Goal: Find specific page/section: Locate a particular part of the current website

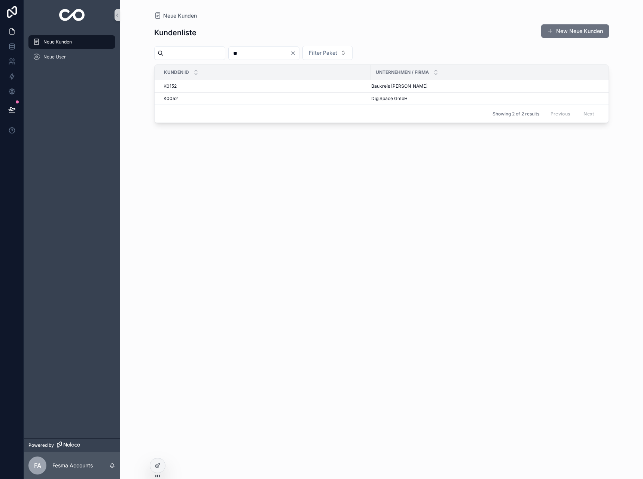
click at [296, 52] on icon "Clear" at bounding box center [293, 53] width 6 height 6
click at [225, 51] on input "scrollable content" at bounding box center [194, 53] width 61 height 10
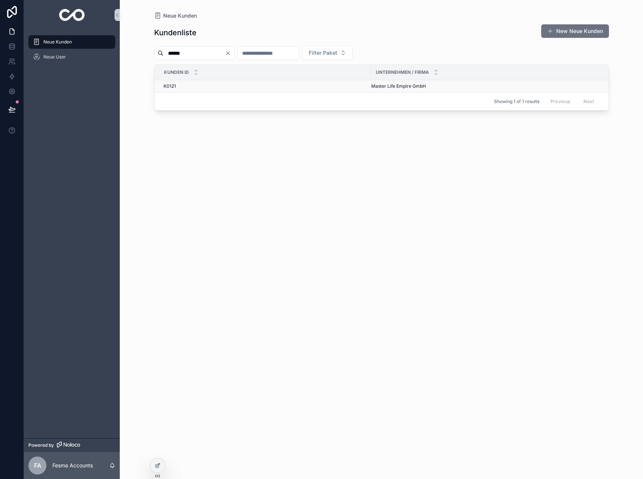
type input "******"
click at [367, 87] on td "K0121 K0121" at bounding box center [263, 86] width 216 height 12
click at [379, 84] on span "Master Life Empire GmbH" at bounding box center [398, 86] width 55 height 6
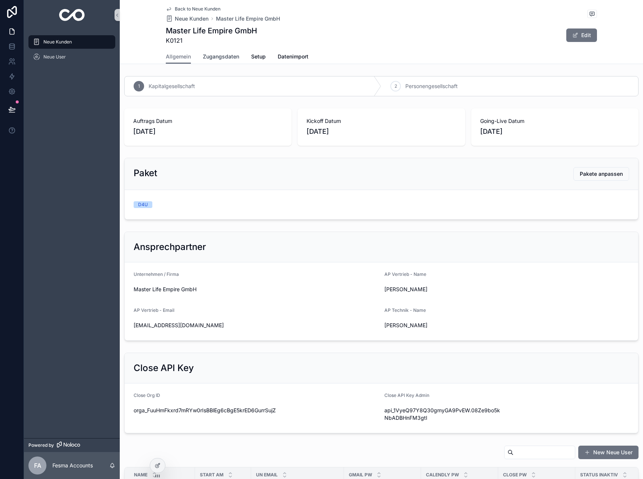
click at [218, 54] on span "Zugangsdaten" at bounding box center [221, 56] width 36 height 7
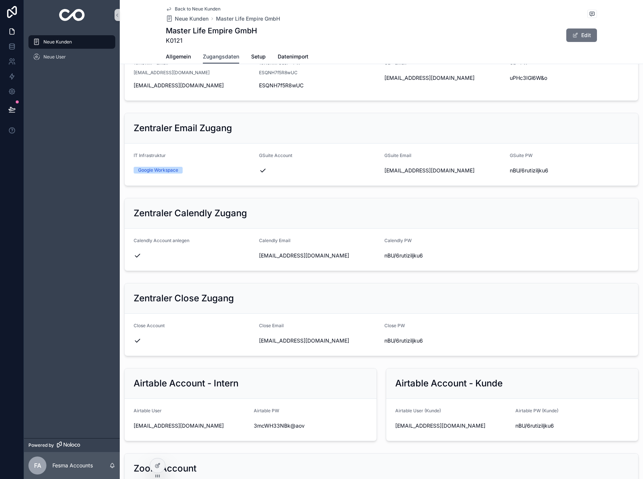
scroll to position [150, 0]
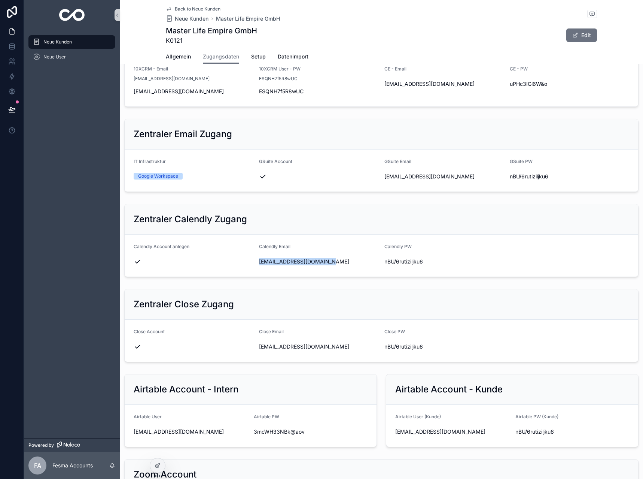
drag, startPoint x: 348, startPoint y: 259, endPoint x: 255, endPoint y: 265, distance: 92.6
click at [255, 265] on form "Calendly Account anlegen Calendly Email master@markoslusarek.com Calendly PW nB…" at bounding box center [382, 255] width 514 height 42
copy span "master@markoslusarek.com"
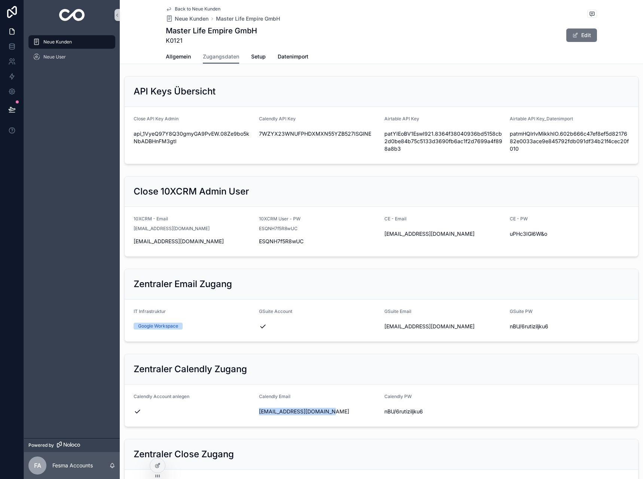
click at [184, 7] on span "Back to Neue Kunden" at bounding box center [198, 9] width 46 height 6
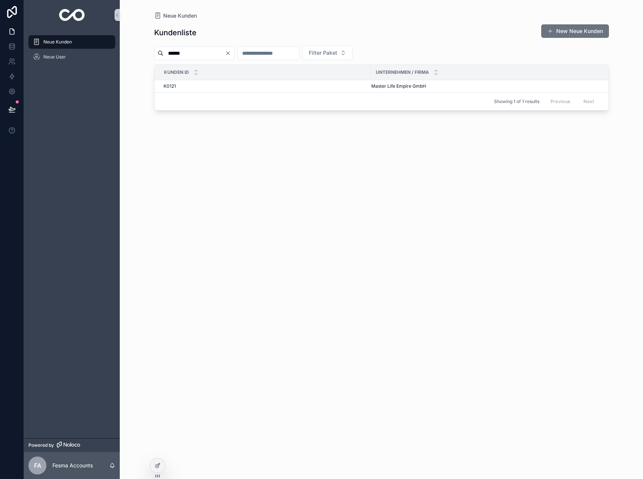
click at [210, 50] on input "******" at bounding box center [194, 53] width 61 height 10
type input "***"
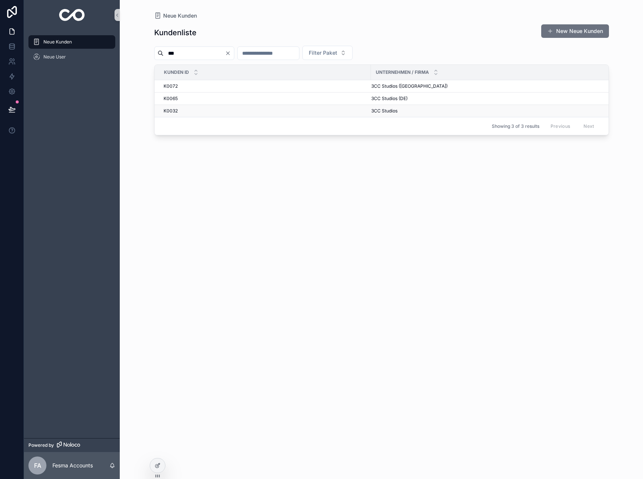
click at [374, 111] on span "3CC Studios" at bounding box center [384, 111] width 26 height 6
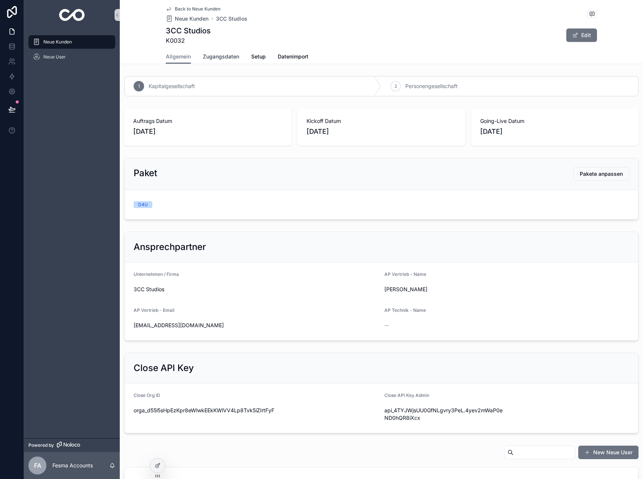
click at [230, 58] on span "Zugangsdaten" at bounding box center [221, 56] width 36 height 7
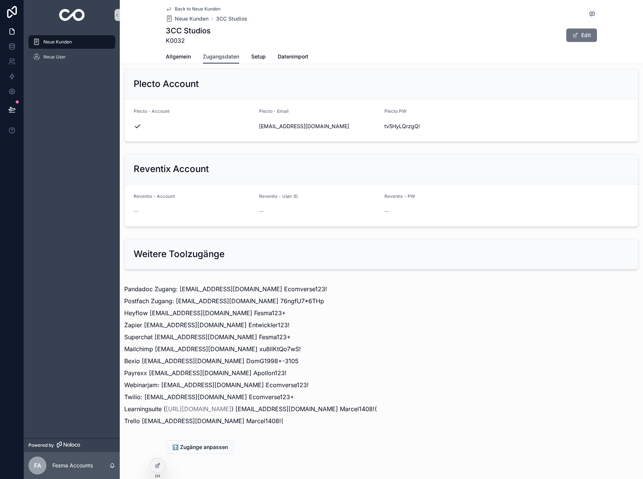
scroll to position [736, 0]
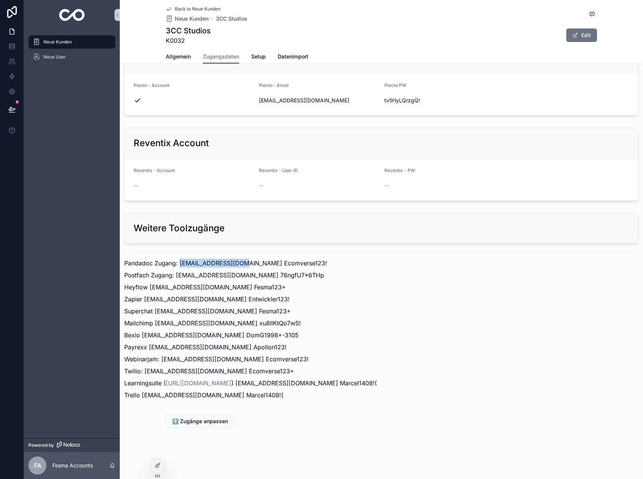
drag, startPoint x: 179, startPoint y: 261, endPoint x: 239, endPoint y: 262, distance: 59.2
click at [239, 262] on p "Pandadoc Zugang: info@3ccstudios.com Ecomverse123!" at bounding box center [381, 262] width 514 height 9
copy p "info@3ccstudios.com"
drag, startPoint x: 244, startPoint y: 261, endPoint x: 295, endPoint y: 262, distance: 51.3
click at [295, 262] on p "Pandadoc Zugang: info@3ccstudios.com Ecomverse123!" at bounding box center [381, 262] width 514 height 9
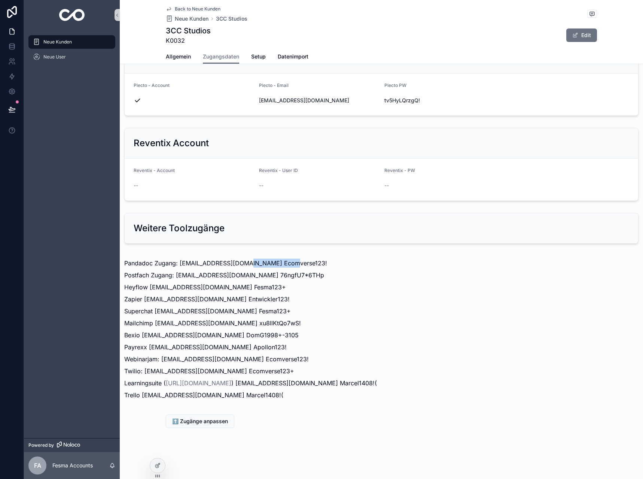
copy p "Ecomverse123!"
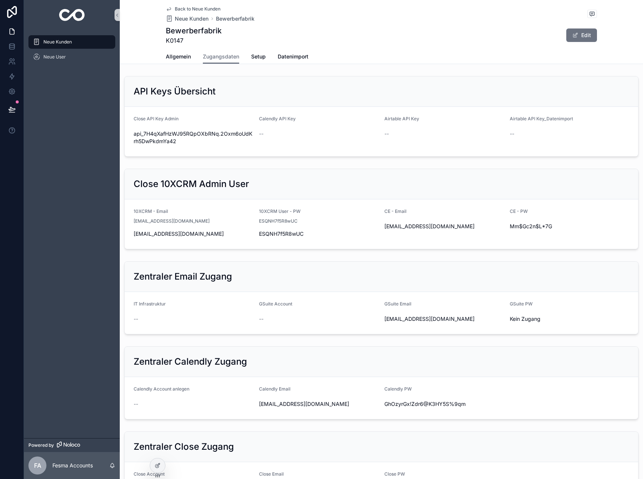
click at [182, 13] on div "Back to Neue Kunden Neue Kunden Bewerberfabrik" at bounding box center [210, 14] width 89 height 16
click at [182, 10] on span "Back to Neue Kunden" at bounding box center [198, 9] width 46 height 6
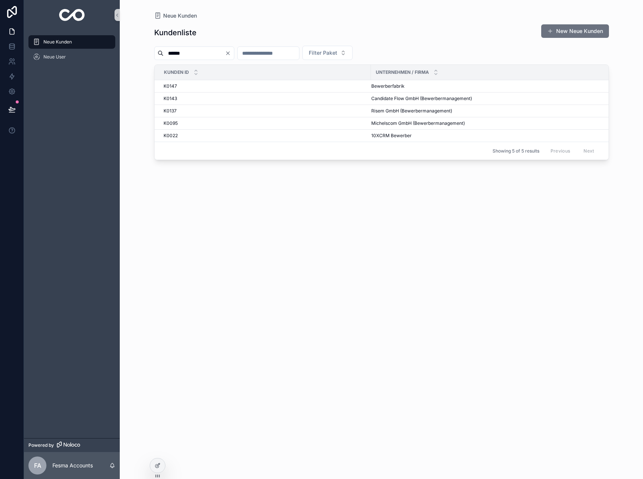
click at [231, 51] on icon "Clear" at bounding box center [228, 53] width 6 height 6
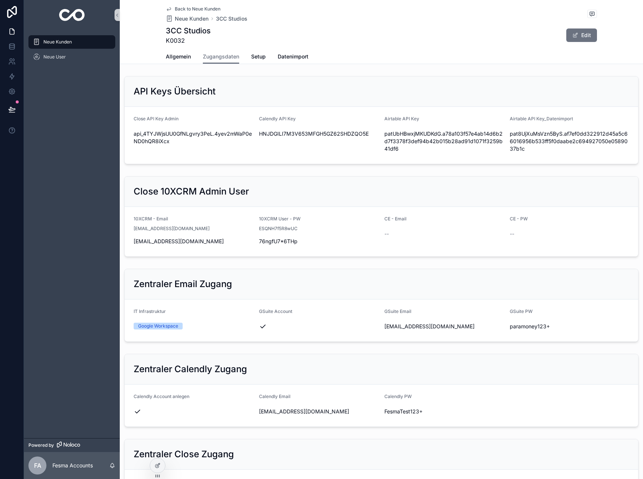
click at [180, 4] on div "Back to Neue Kunden Neue Kunden 3CC Studios 3CC Studios K0032 Edit" at bounding box center [381, 24] width 431 height 49
click at [183, 10] on span "Back to Neue Kunden" at bounding box center [198, 9] width 46 height 6
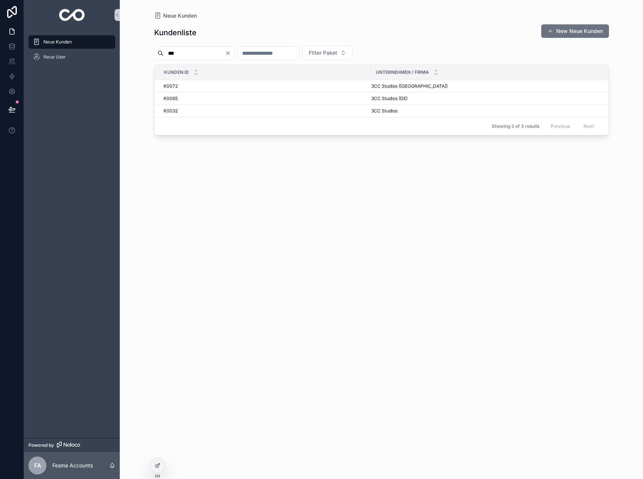
click at [217, 52] on input "***" at bounding box center [194, 53] width 61 height 10
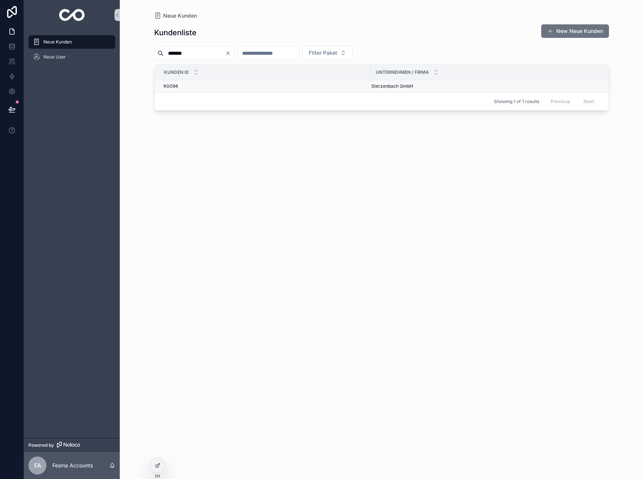
type input "*******"
click at [280, 84] on div "K0094 K0094" at bounding box center [265, 86] width 203 height 6
